Goal: Information Seeking & Learning: Check status

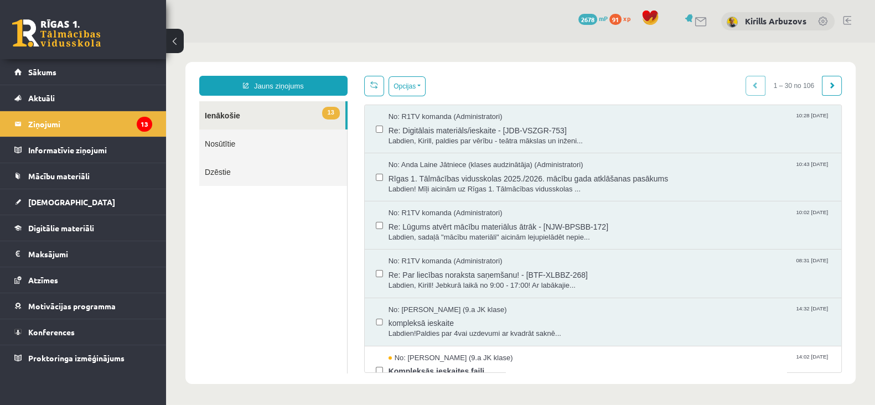
click at [74, 38] on link at bounding box center [56, 33] width 89 height 28
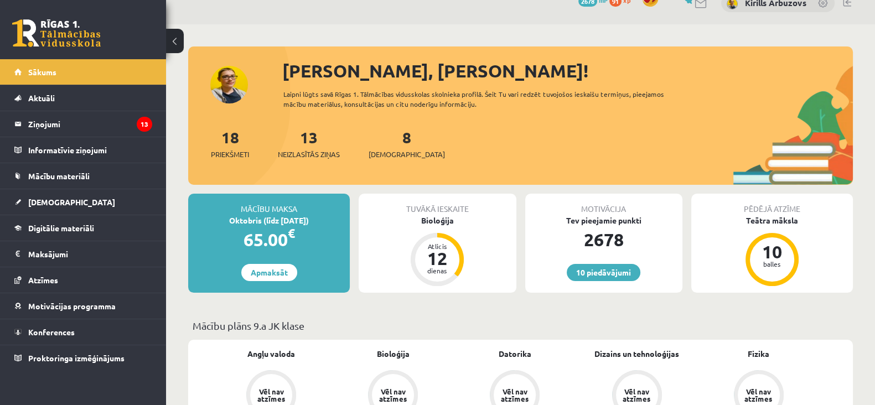
scroll to position [208, 0]
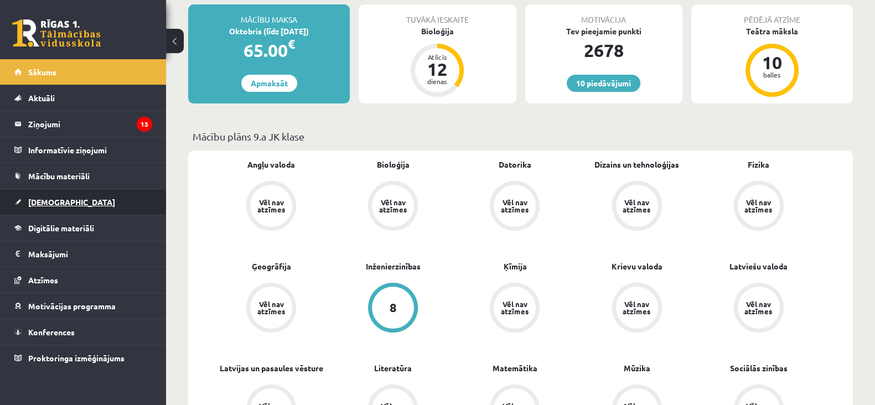
click at [63, 203] on link "[DEMOGRAPHIC_DATA]" at bounding box center [83, 201] width 138 height 25
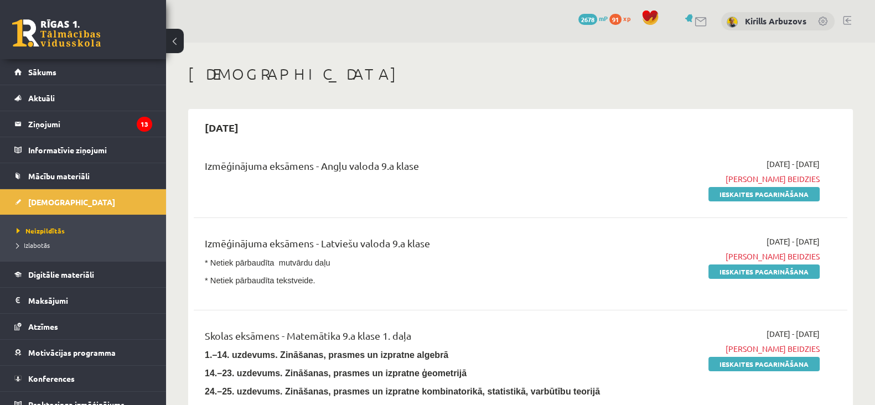
click at [307, 113] on div "2025-09-01 Izmēģinājuma eksāmens - Angļu valoda 9.a klase 2025-08-11 - 2025-09-…" at bounding box center [520, 310] width 665 height 402
